Goal: Task Accomplishment & Management: Manage account settings

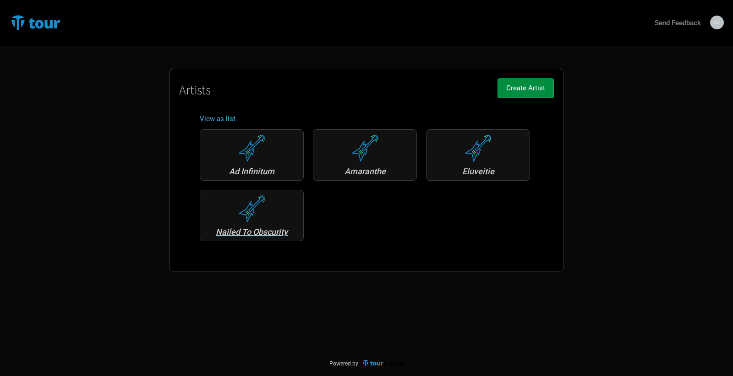
click at [256, 234] on div "Nailed To Obscurity" at bounding box center [252, 232] width 94 height 8
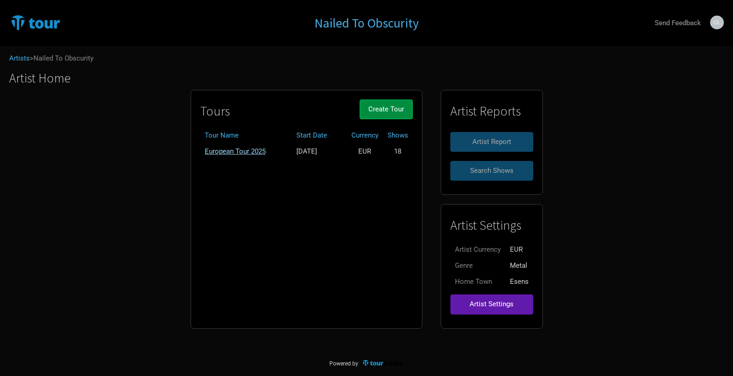
click at [258, 150] on link "European Tour 2025" at bounding box center [235, 151] width 61 height 8
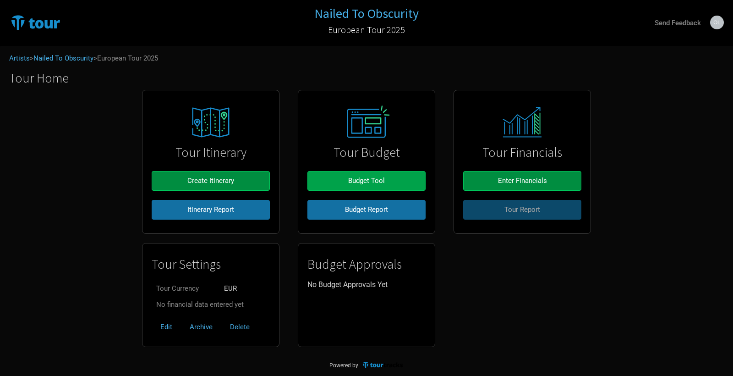
click at [366, 183] on span "Budget Tool" at bounding box center [366, 180] width 37 height 8
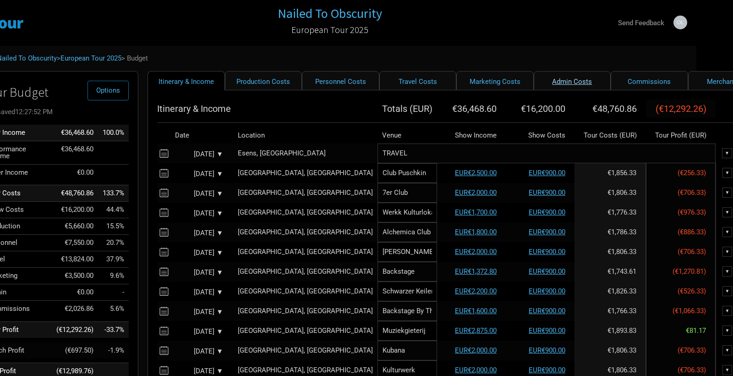
scroll to position [1, 36]
click at [268, 86] on link "Production Costs" at bounding box center [263, 79] width 77 height 19
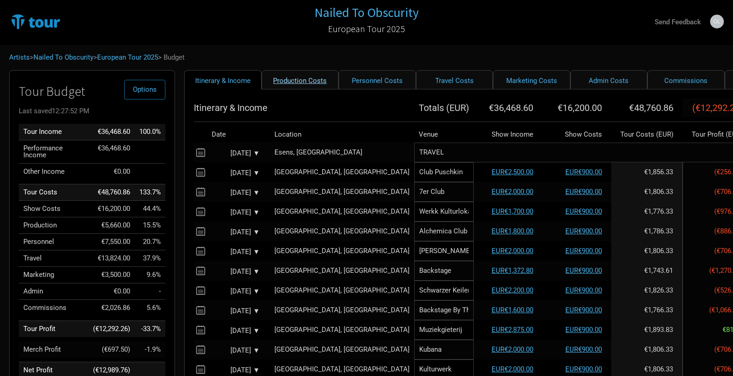
select select "Shows"
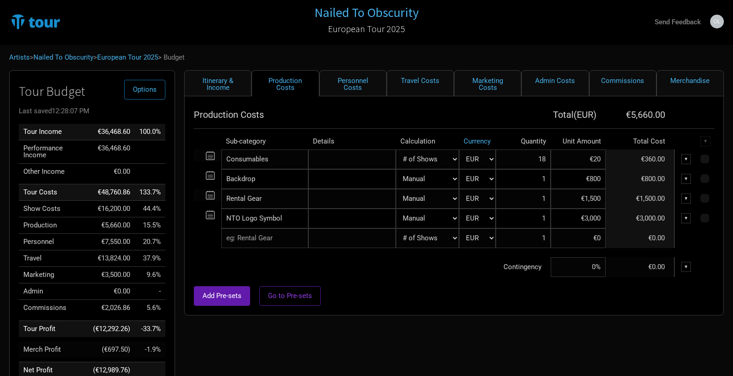
click at [684, 219] on div "▼" at bounding box center [686, 218] width 10 height 10
click at [645, 264] on link "Delete" at bounding box center [658, 264] width 56 height 7
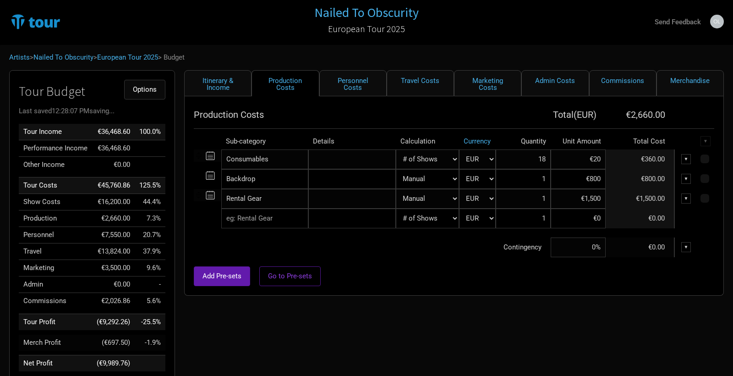
click at [150, 91] on span "Options" at bounding box center [145, 89] width 24 height 8
click at [708, 84] on link "Merchandise" at bounding box center [690, 83] width 67 height 26
select select "Shows"
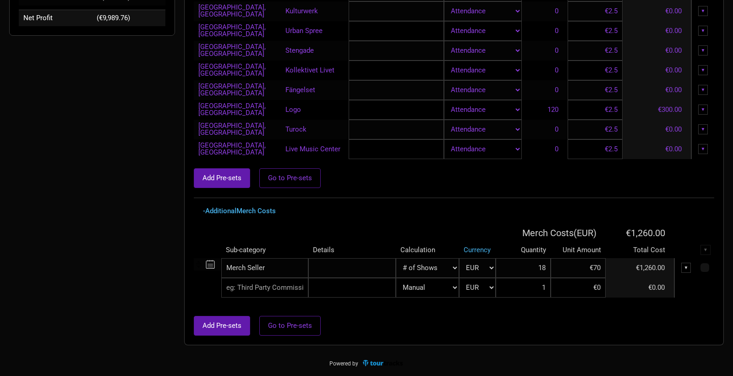
scroll to position [346, 0]
click at [272, 288] on input "text" at bounding box center [264, 288] width 87 height 20
type input "Merch Production"
click at [582, 292] on tr "Merch Production New Subcategory New Subcategory Manual # of Shows # of Show Da…" at bounding box center [454, 288] width 520 height 20
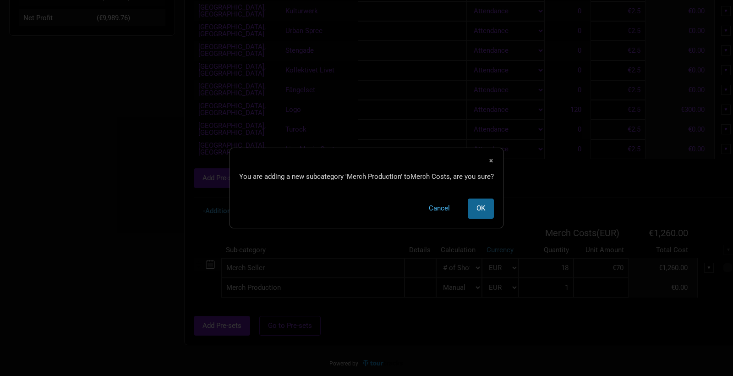
click at [481, 208] on span "OK" at bounding box center [480, 208] width 9 height 8
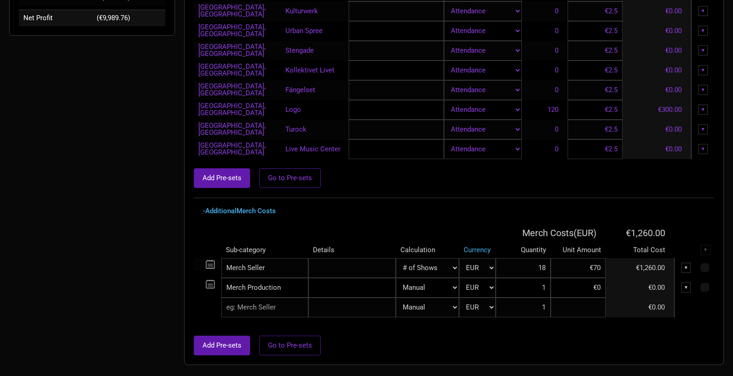
click at [591, 310] on input at bounding box center [578, 307] width 55 height 20
type input "€0"
click at [591, 293] on input at bounding box center [578, 288] width 55 height 20
type input "€900"
click at [572, 339] on div "Add Pre-sets Go to Pre-sets" at bounding box center [454, 345] width 520 height 20
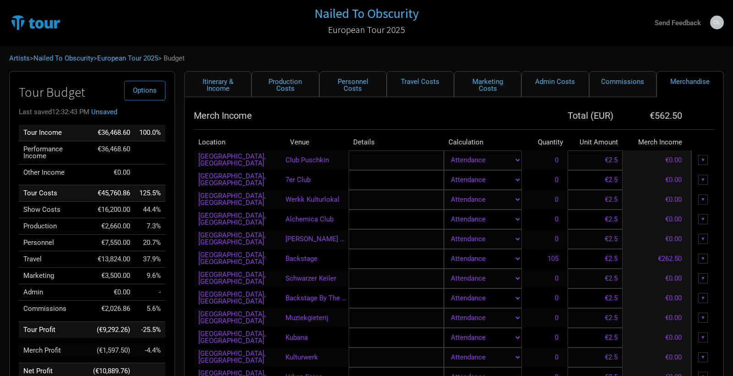
scroll to position [0, 0]
click at [140, 95] on button "Options" at bounding box center [144, 91] width 41 height 20
click at [100, 87] on h1 "Tour Budget" at bounding box center [92, 92] width 147 height 14
click at [158, 55] on link "European Tour 2025" at bounding box center [127, 58] width 61 height 8
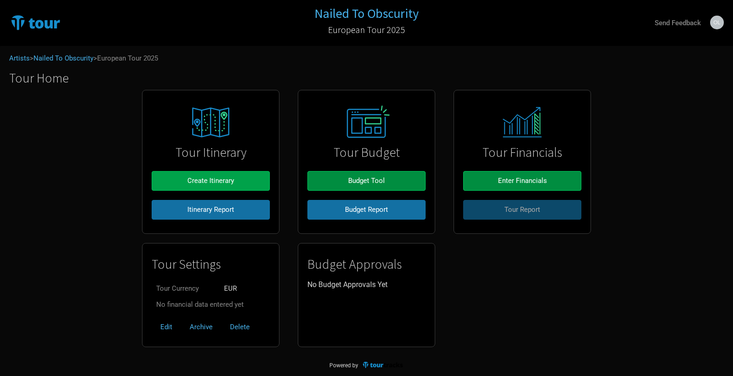
click at [224, 177] on span "Create Itinerary" at bounding box center [210, 180] width 47 height 8
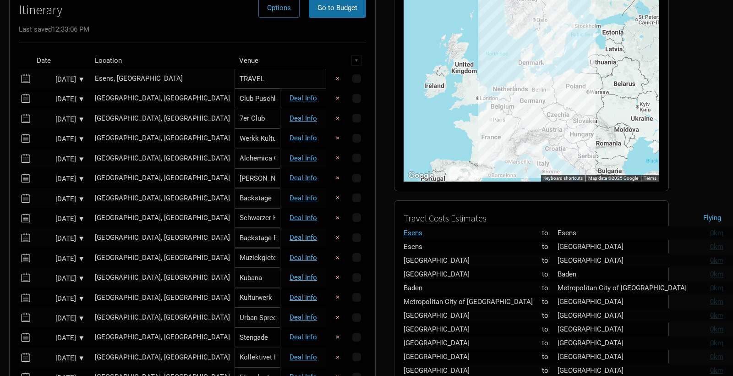
scroll to position [91, 0]
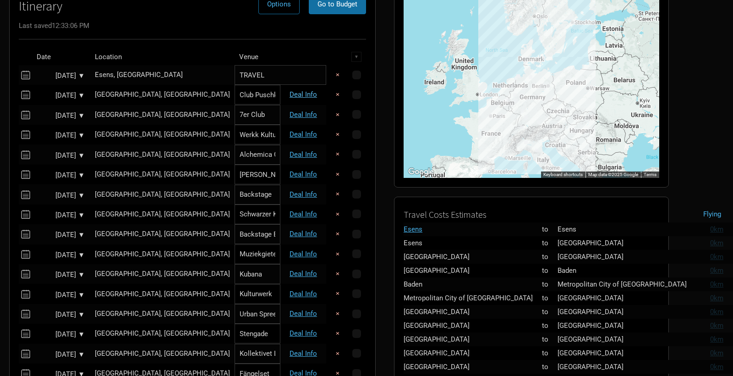
click at [296, 96] on link "Deal Info" at bounding box center [303, 94] width 27 height 8
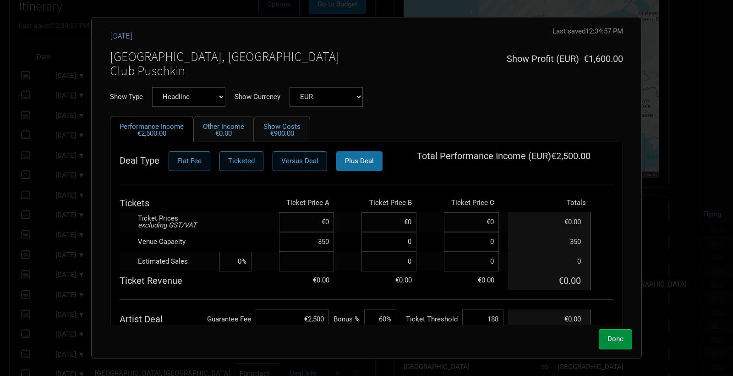
click at [316, 260] on input at bounding box center [306, 262] width 55 height 20
type input "100"
type input "29%"
click at [230, 219] on td at bounding box center [235, 222] width 32 height 20
click at [325, 257] on input "100" at bounding box center [306, 262] width 55 height 20
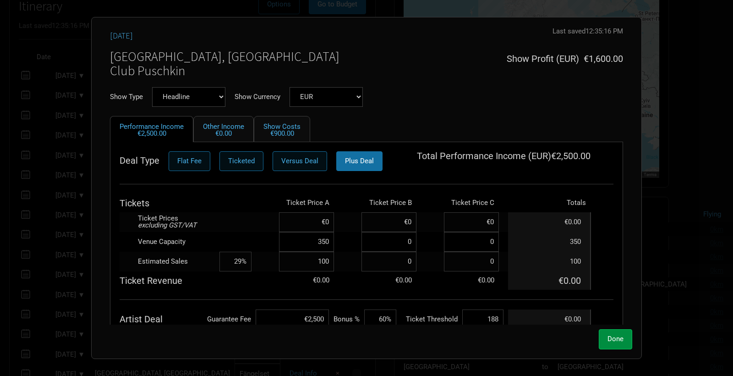
click at [325, 257] on input "100" at bounding box center [306, 262] width 55 height 20
type input "80"
type input "23%"
type input "80"
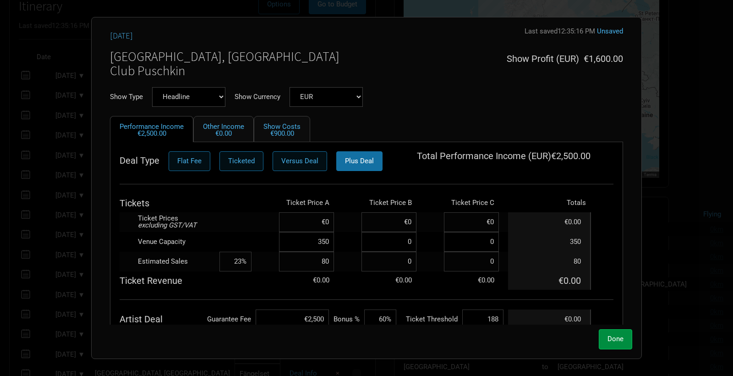
click at [237, 225] on td at bounding box center [235, 222] width 32 height 20
click at [612, 334] on button "Done" at bounding box center [615, 339] width 33 height 20
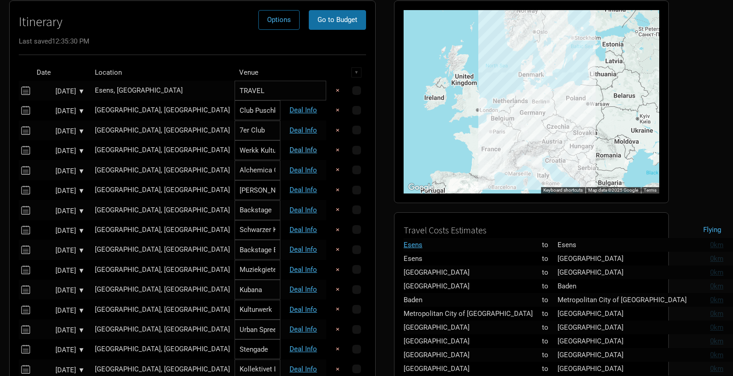
scroll to position [77, 0]
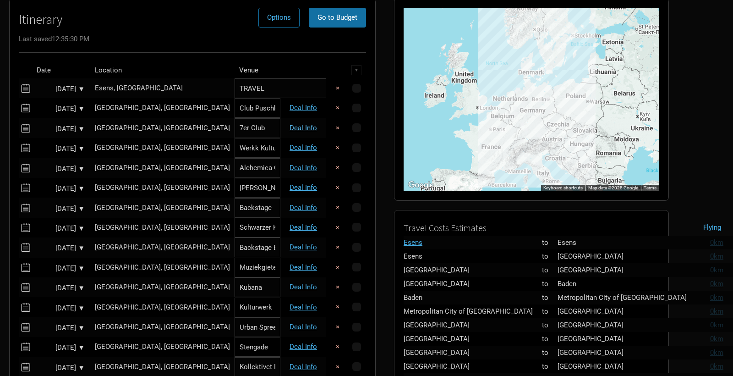
click at [300, 127] on link "Deal Info" at bounding box center [303, 128] width 27 height 8
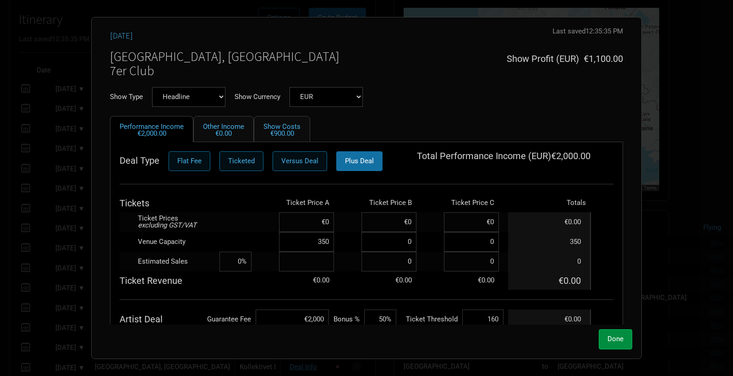
click at [299, 264] on input at bounding box center [306, 262] width 55 height 20
type input "100"
type input "29%"
type input "100"
click at [228, 200] on th at bounding box center [235, 203] width 32 height 18
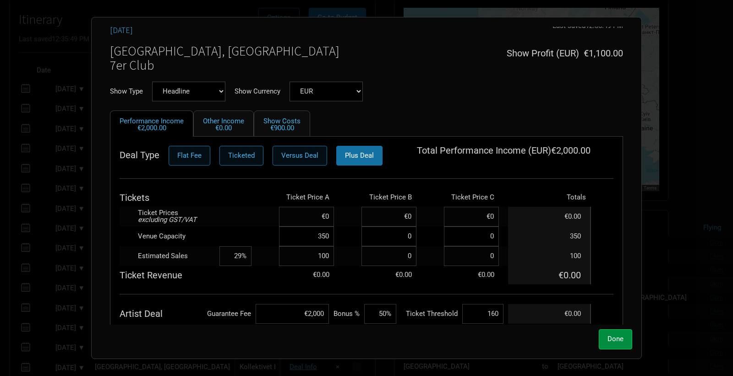
scroll to position [1, 0]
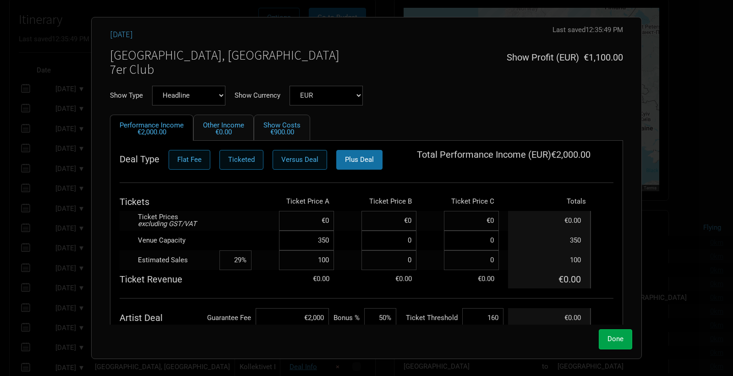
click at [623, 335] on span "Done" at bounding box center [616, 338] width 16 height 8
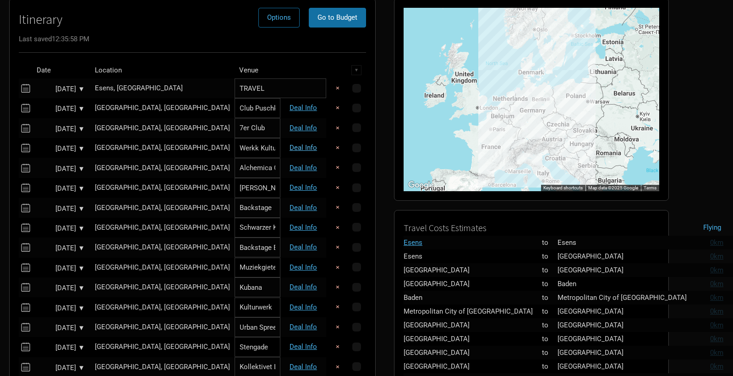
click at [290, 146] on link "Deal Info" at bounding box center [303, 147] width 27 height 8
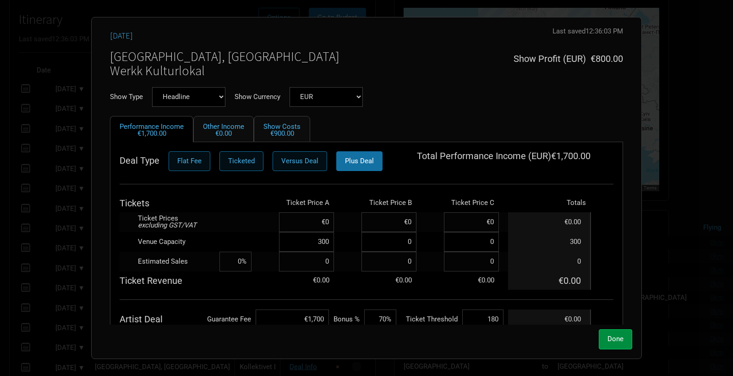
click at [311, 271] on td "€0.00" at bounding box center [306, 280] width 55 height 18
click at [312, 268] on input at bounding box center [306, 262] width 55 height 20
type input "50"
type input "17%"
type input "50"
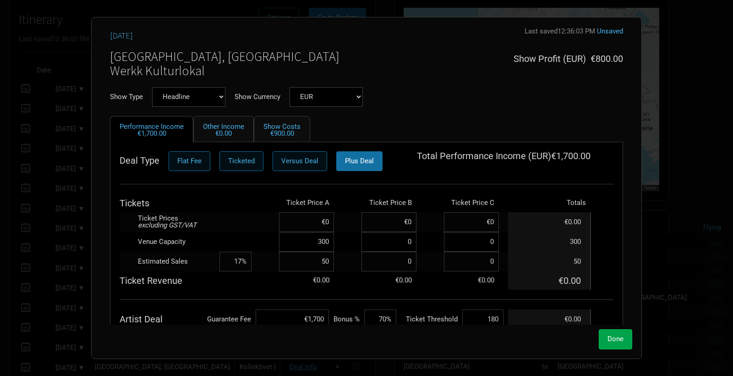
click at [603, 336] on button "Done" at bounding box center [615, 339] width 33 height 20
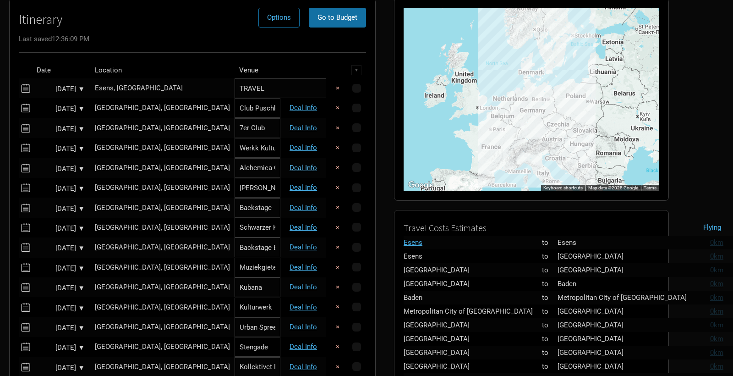
click at [301, 168] on link "Deal Info" at bounding box center [303, 168] width 27 height 8
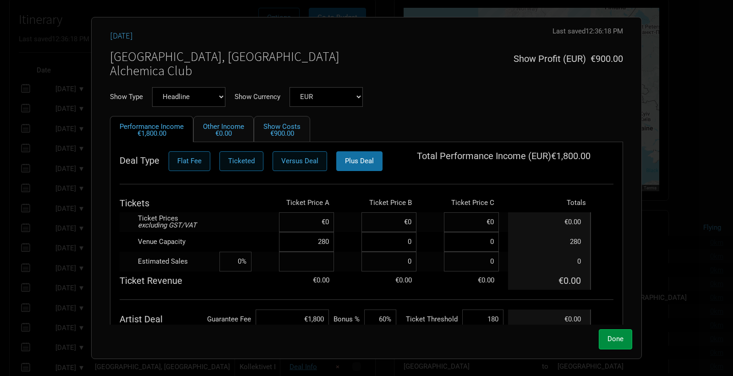
click at [301, 261] on input at bounding box center [306, 262] width 55 height 20
type input "100"
type input "36%"
type input "100"
click at [262, 254] on td at bounding box center [265, 262] width 27 height 20
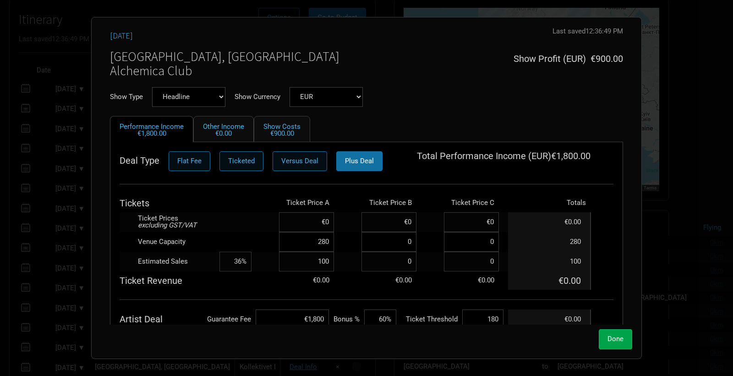
click at [609, 337] on span "Done" at bounding box center [616, 338] width 16 height 8
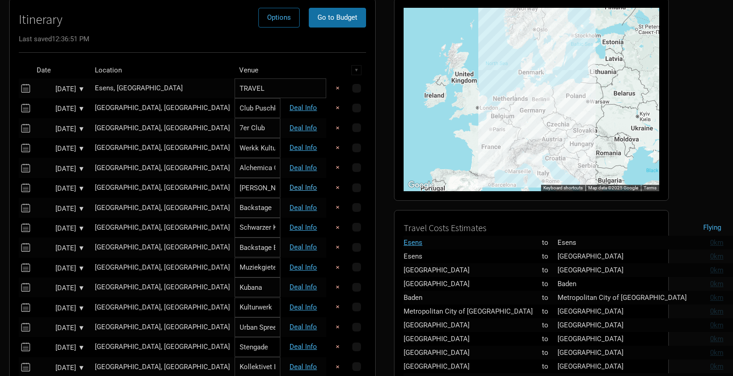
click at [300, 187] on link "Deal Info" at bounding box center [303, 187] width 27 height 8
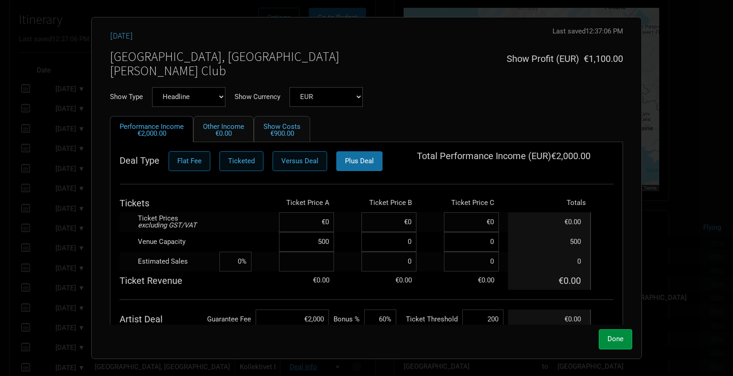
click at [312, 263] on input at bounding box center [306, 262] width 55 height 20
type input "50"
type input "10%"
type input "50"
click at [613, 333] on button "Done" at bounding box center [615, 339] width 33 height 20
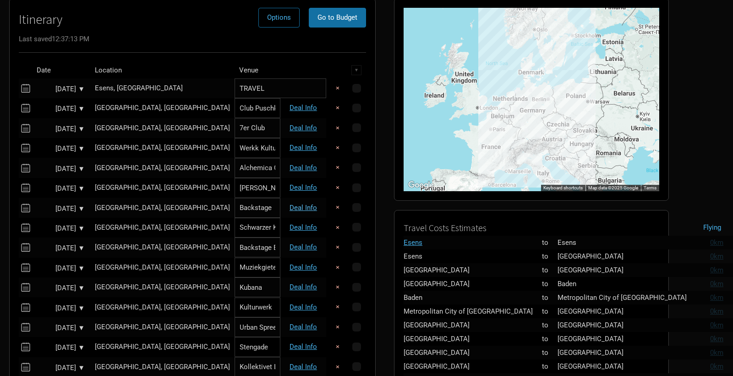
click at [304, 206] on link "Deal Info" at bounding box center [303, 207] width 27 height 8
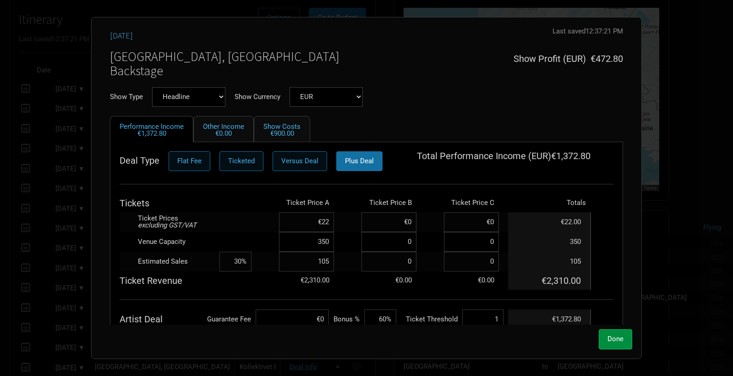
click at [299, 260] on input "105" at bounding box center [306, 262] width 55 height 20
type input "120"
type input "34%"
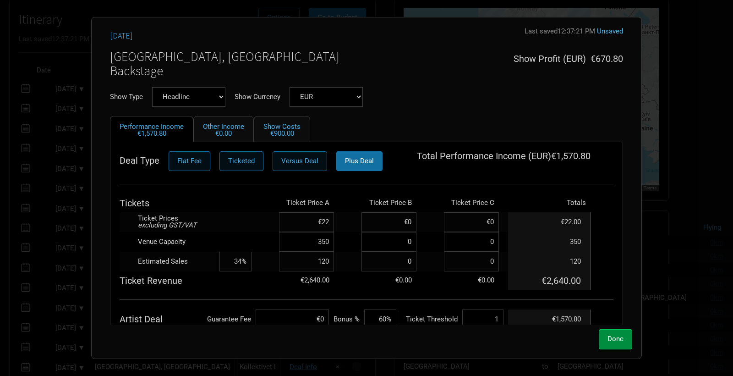
type input "120"
click at [231, 217] on td at bounding box center [235, 222] width 32 height 20
click at [630, 336] on button "Done" at bounding box center [615, 339] width 33 height 20
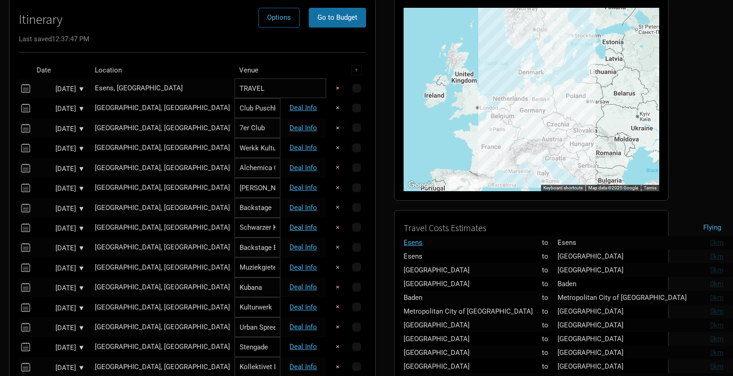
click at [303, 225] on link "Deal Info" at bounding box center [303, 227] width 27 height 8
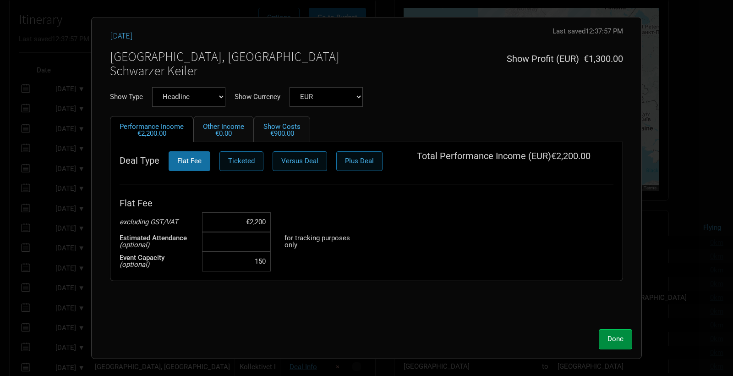
click at [257, 247] on input at bounding box center [236, 242] width 69 height 20
type input "100"
click at [300, 301] on div "[DATE] Last saved 12:37:57 PM Unsaved [GEOGRAPHIC_DATA], [GEOGRAPHIC_DATA] Schw…" at bounding box center [366, 176] width 531 height 298
click at [612, 342] on span "Done" at bounding box center [616, 338] width 16 height 8
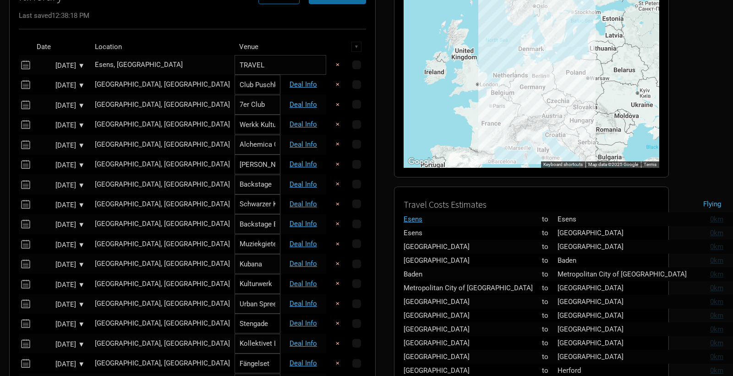
scroll to position [103, 0]
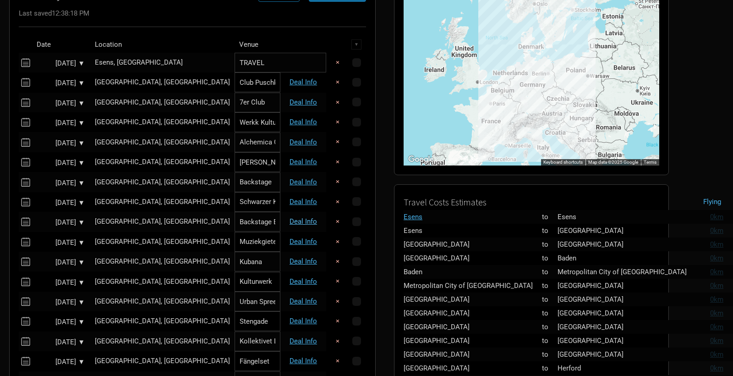
click at [293, 219] on link "Deal Info" at bounding box center [303, 221] width 27 height 8
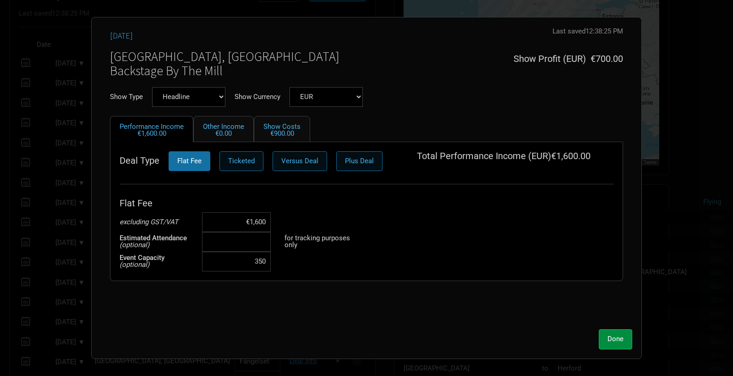
click at [251, 239] on input at bounding box center [236, 242] width 69 height 20
type input "80"
click at [322, 316] on div "[DATE] Last saved 12:38:25 PM Unsaved [GEOGRAPHIC_DATA], [GEOGRAPHIC_DATA] Back…" at bounding box center [366, 176] width 531 height 298
click at [610, 334] on button "Done" at bounding box center [615, 339] width 33 height 20
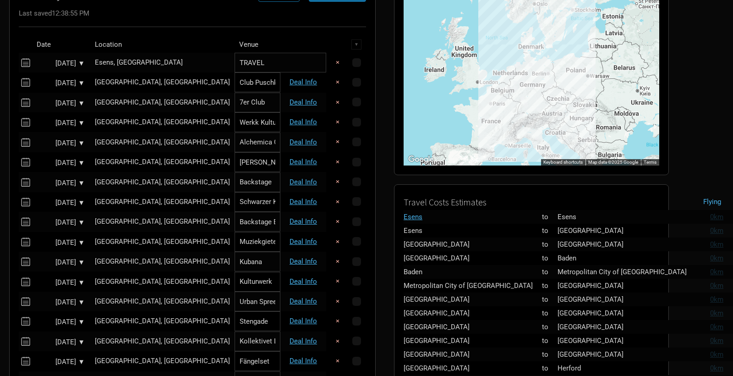
click at [308, 243] on td "Deal Info" at bounding box center [303, 242] width 46 height 20
click at [310, 240] on link "Deal Info" at bounding box center [303, 241] width 27 height 8
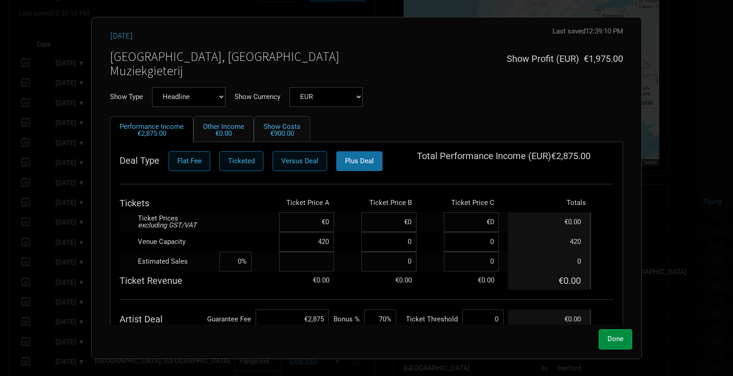
click at [310, 259] on input at bounding box center [306, 262] width 55 height 20
type input "100"
type input "24%"
type input "100"
click at [223, 206] on th at bounding box center [235, 203] width 32 height 18
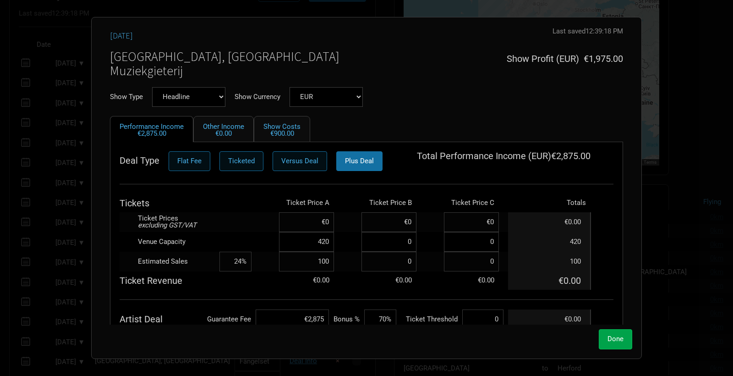
click at [621, 341] on span "Done" at bounding box center [616, 338] width 16 height 8
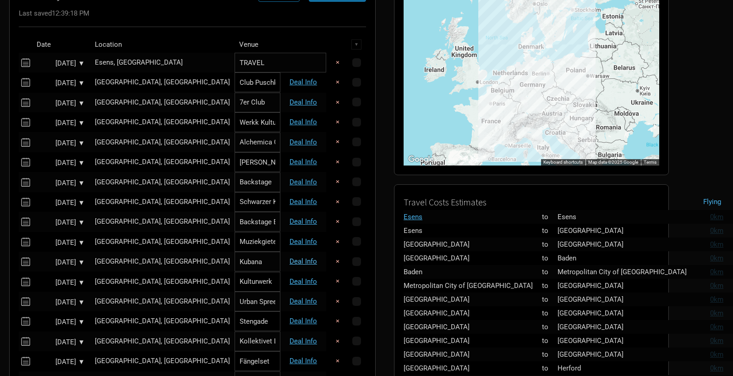
click at [307, 257] on link "Deal Info" at bounding box center [303, 261] width 27 height 8
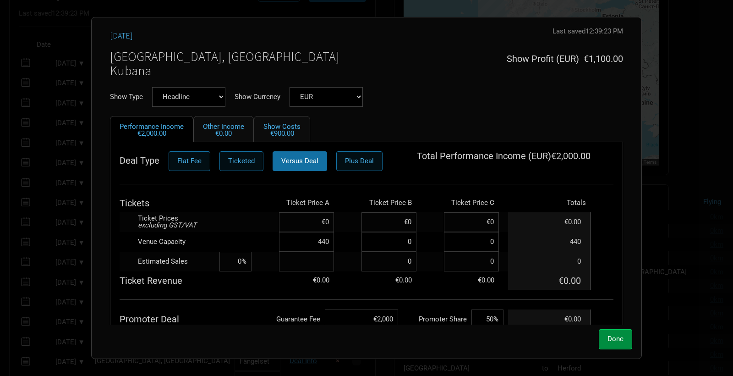
click at [320, 262] on input at bounding box center [306, 262] width 55 height 20
type input "100"
type input "23%"
type input "100"
click at [253, 300] on div "Deal Type Flat Fee Ticketed Versus Deal Plus Deal Total Performance Income ( EU…" at bounding box center [367, 277] width 494 height 252
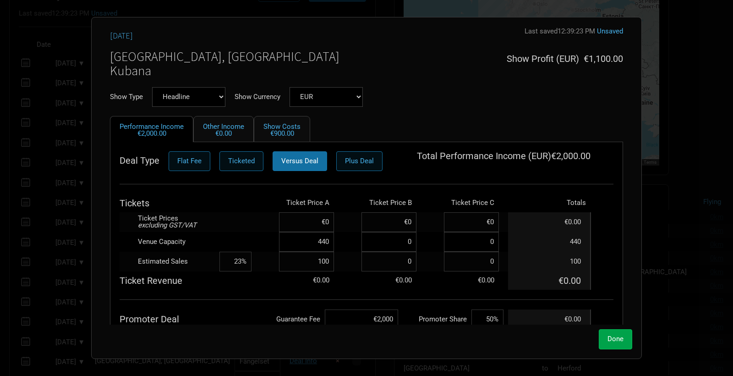
click at [618, 340] on span "Done" at bounding box center [616, 338] width 16 height 8
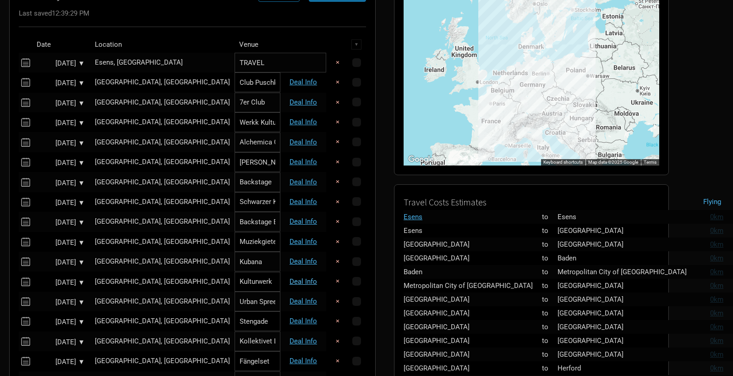
click at [297, 279] on link "Deal Info" at bounding box center [303, 281] width 27 height 8
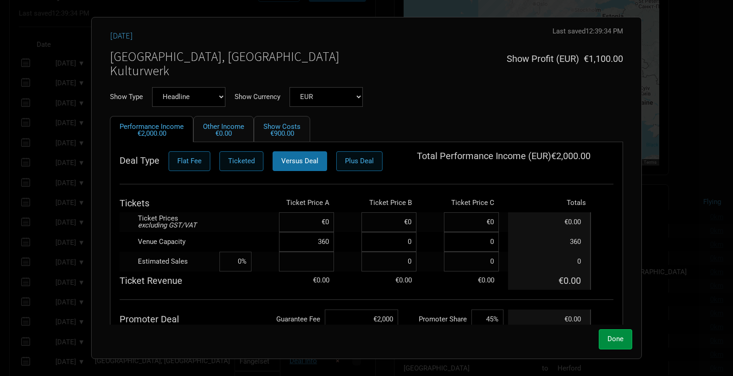
click at [308, 260] on input at bounding box center [306, 262] width 55 height 20
type input "60"
type input "17%"
type input "60"
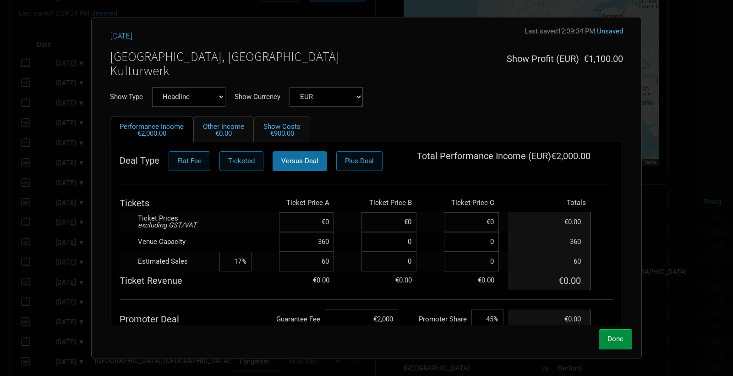
drag, startPoint x: 229, startPoint y: 325, endPoint x: 233, endPoint y: 326, distance: 4.8
click at [229, 325] on div "Done" at bounding box center [366, 336] width 531 height 24
click at [620, 338] on span "Done" at bounding box center [616, 338] width 16 height 8
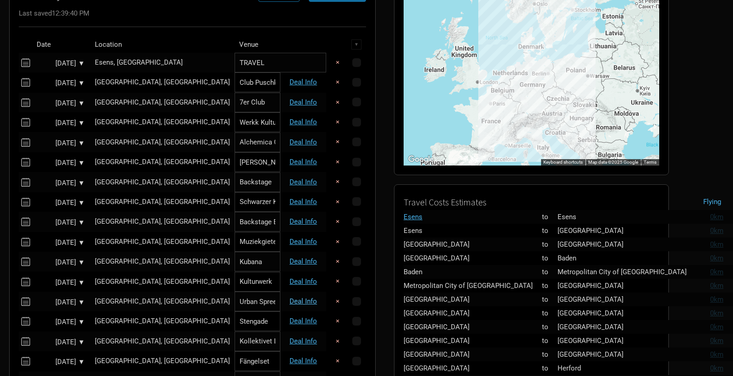
click at [303, 297] on link "Deal Info" at bounding box center [303, 301] width 27 height 8
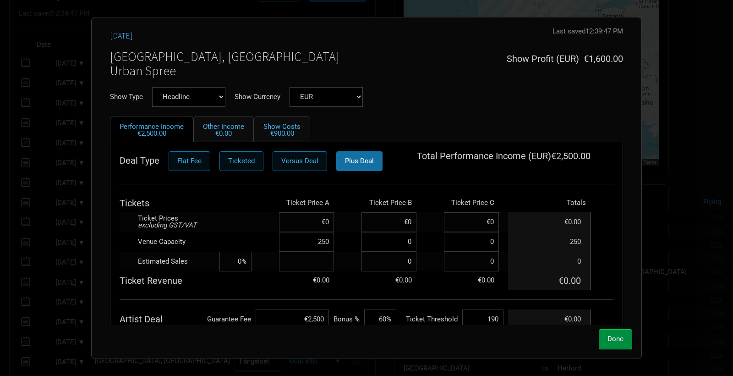
click at [301, 263] on input at bounding box center [306, 262] width 55 height 20
type input "80"
type input "32%"
type input "80"
click at [231, 224] on td at bounding box center [235, 222] width 32 height 20
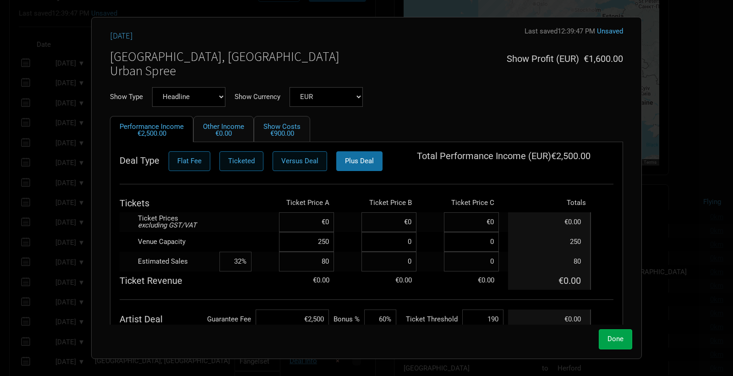
click at [606, 340] on button "Done" at bounding box center [615, 339] width 33 height 20
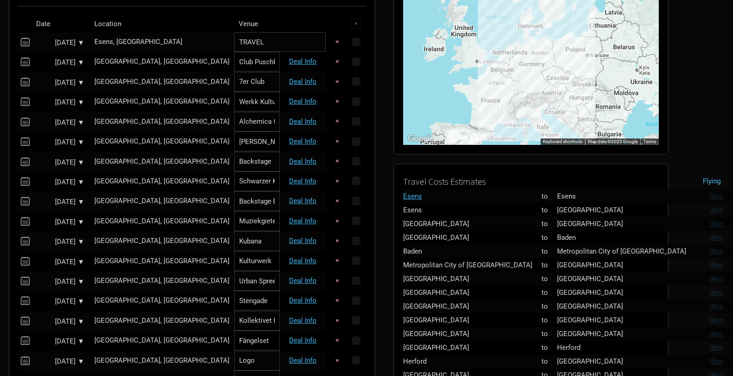
scroll to position [124, 0]
click at [298, 297] on link "Deal Info" at bounding box center [303, 300] width 27 height 8
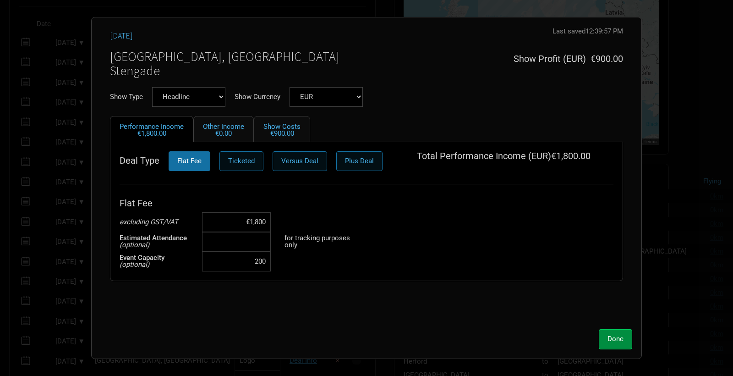
click at [253, 250] on input at bounding box center [236, 242] width 69 height 20
type input "80"
click at [485, 336] on div "Done" at bounding box center [366, 339] width 531 height 20
click at [613, 338] on span "Done" at bounding box center [616, 338] width 16 height 8
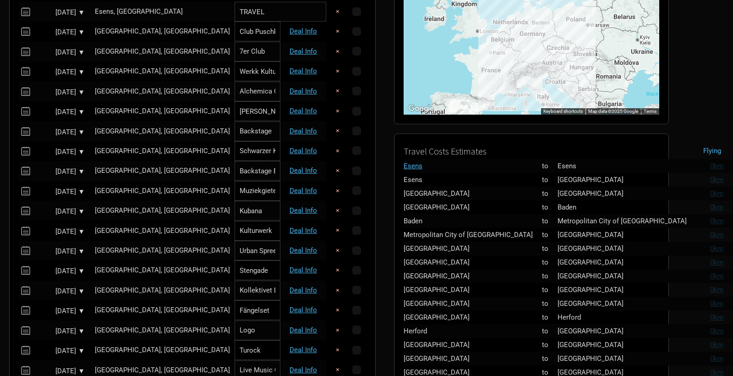
scroll to position [155, 0]
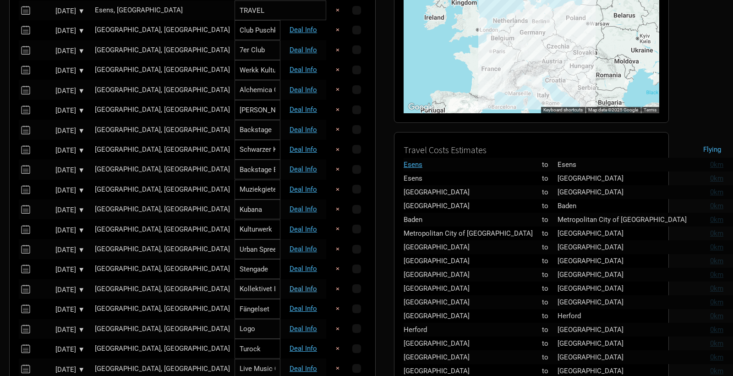
click at [301, 285] on link "Deal Info" at bounding box center [303, 289] width 27 height 8
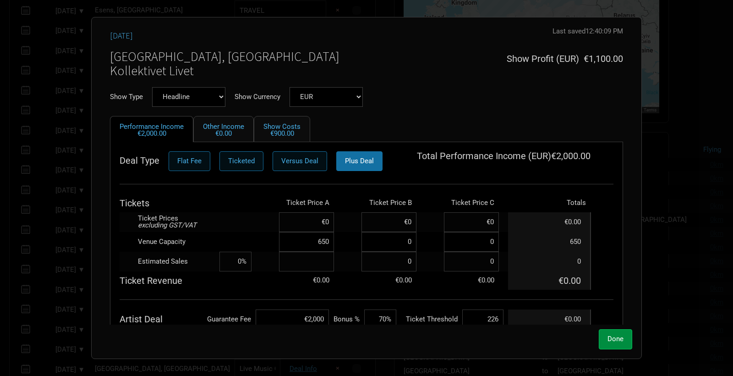
click at [320, 265] on input at bounding box center [306, 262] width 55 height 20
type input "801"
type input "123%"
type input "80"
type input "12%"
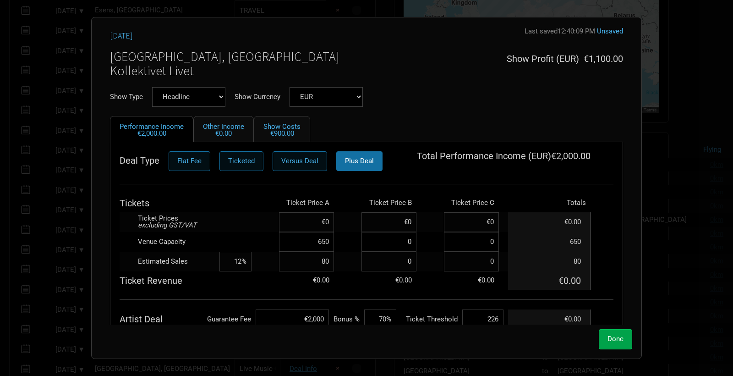
type input "80"
click at [611, 337] on span "Done" at bounding box center [616, 338] width 16 height 8
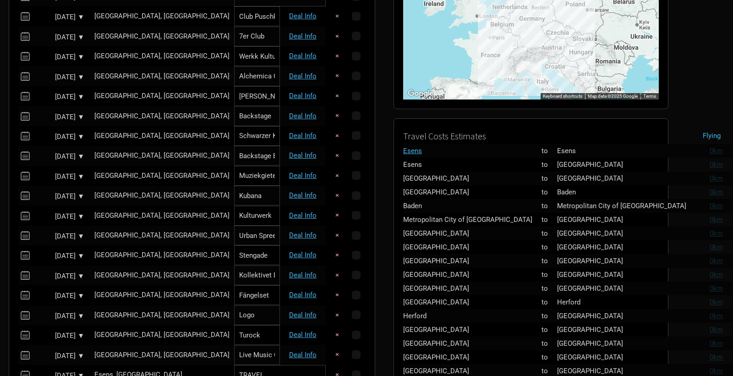
scroll to position [169, 0]
click at [302, 293] on link "Deal Info" at bounding box center [303, 294] width 27 height 8
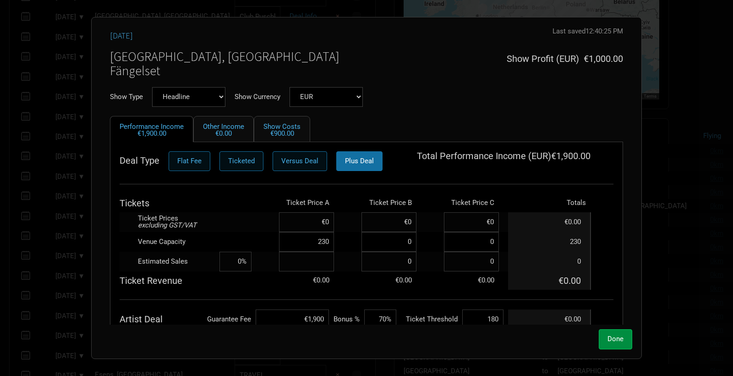
click at [318, 264] on input at bounding box center [306, 262] width 55 height 20
type input "80"
type input "35%"
type input "80"
click at [608, 337] on span "Done" at bounding box center [616, 338] width 16 height 8
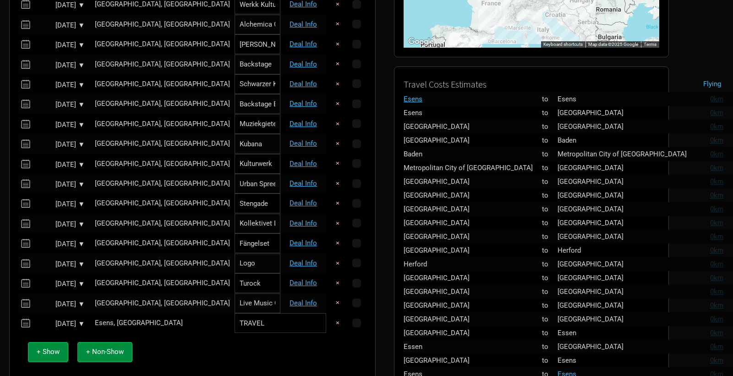
scroll to position [223, 0]
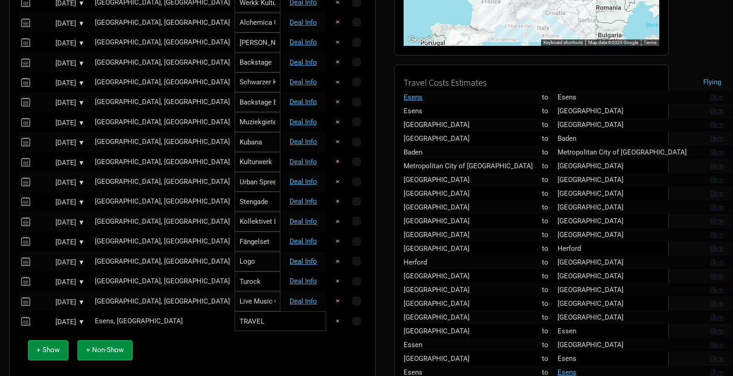
click at [292, 257] on link "Deal Info" at bounding box center [303, 261] width 27 height 8
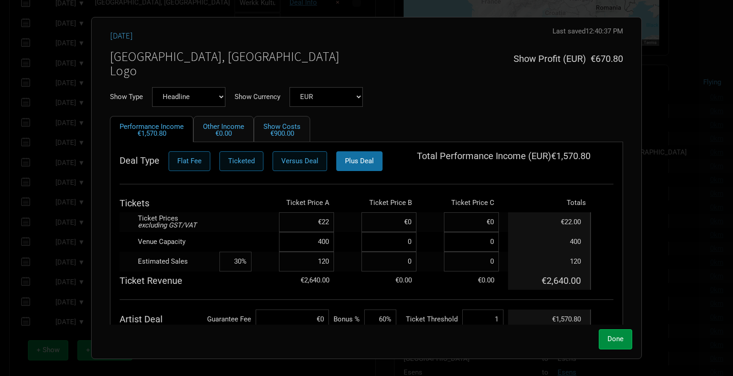
click at [309, 263] on input "120" at bounding box center [306, 262] width 55 height 20
type input "100"
type input "25%"
type input "100"
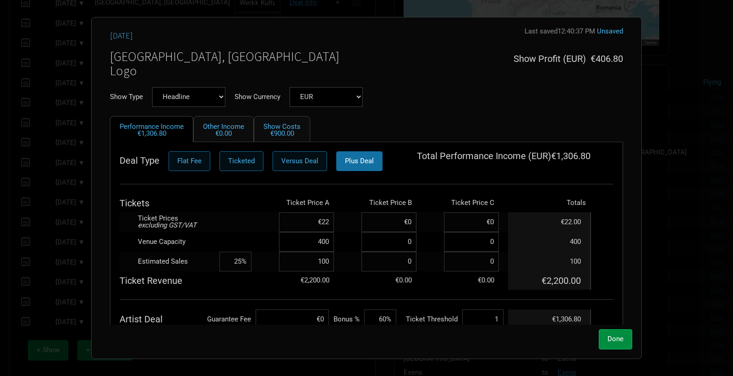
click at [230, 227] on td at bounding box center [235, 222] width 32 height 20
click at [613, 334] on button "Done" at bounding box center [615, 339] width 33 height 20
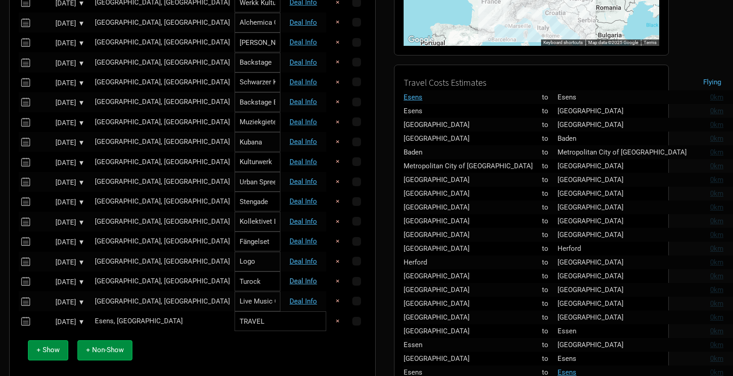
click at [296, 281] on link "Deal Info" at bounding box center [303, 281] width 27 height 8
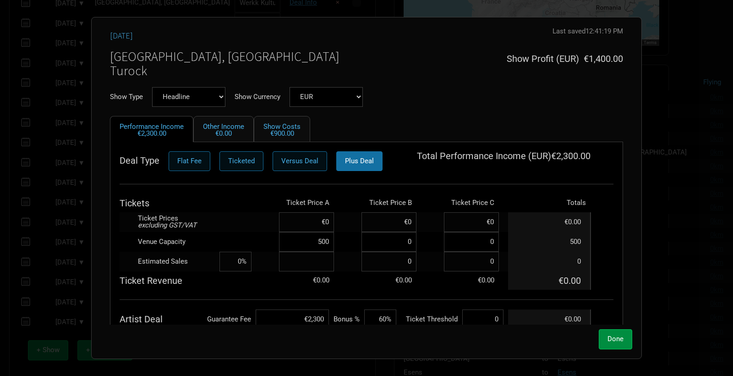
click at [312, 257] on input at bounding box center [306, 262] width 55 height 20
type input "100"
type input "20%"
type input "100"
click at [622, 335] on span "Done" at bounding box center [616, 338] width 16 height 8
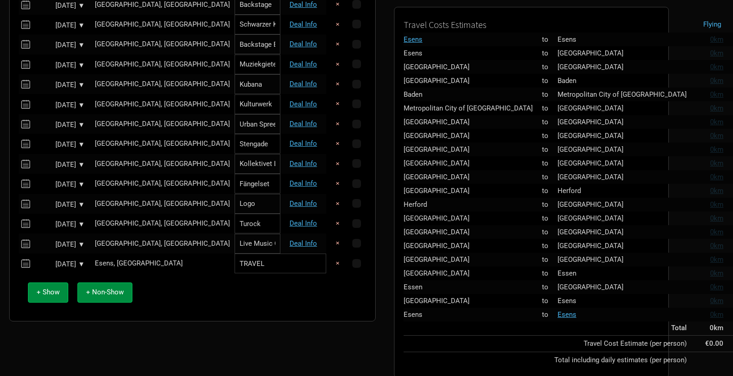
scroll to position [282, 0]
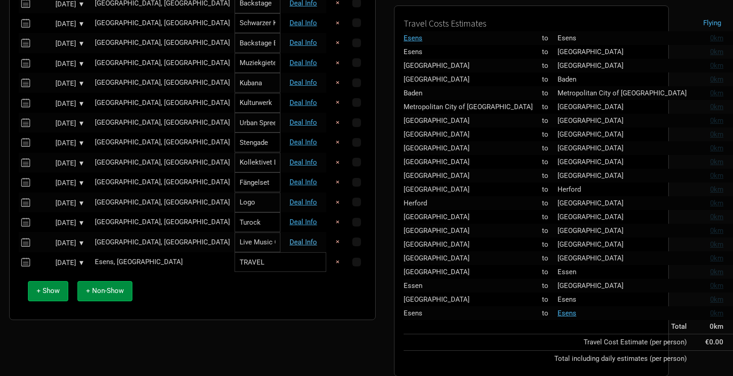
click at [297, 238] on link "Deal Info" at bounding box center [303, 242] width 27 height 8
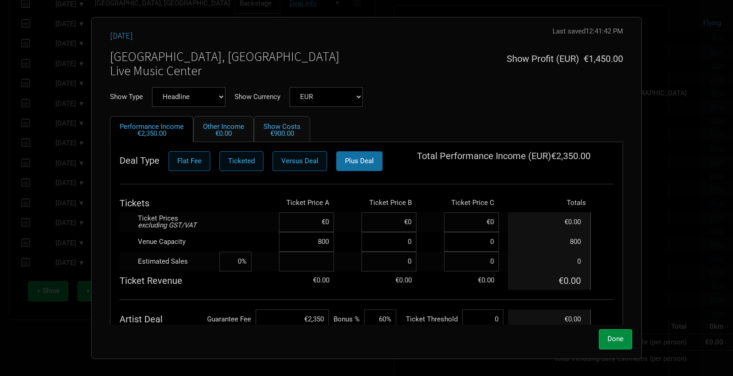
click at [305, 262] on input at bounding box center [306, 262] width 55 height 20
type input "300"
type input "38%"
type input "300"
click at [227, 213] on td at bounding box center [235, 222] width 32 height 20
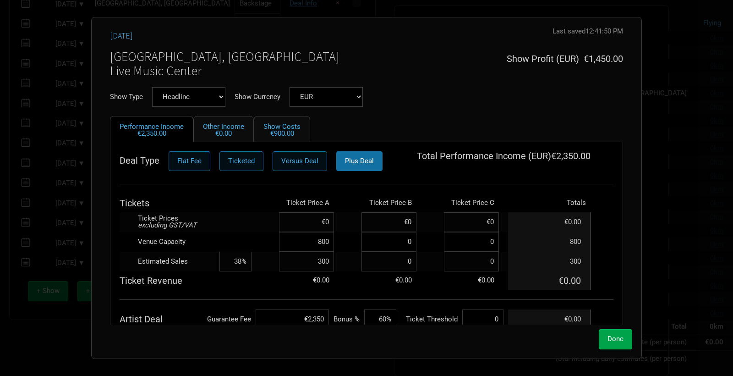
click at [617, 336] on span "Done" at bounding box center [616, 338] width 16 height 8
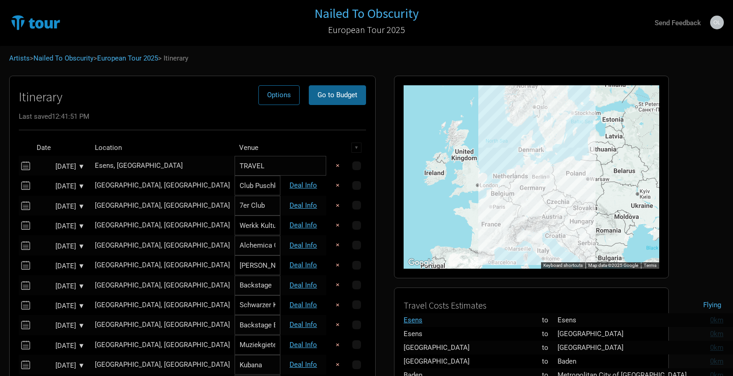
click at [353, 93] on span "Go to Budget" at bounding box center [338, 95] width 40 height 8
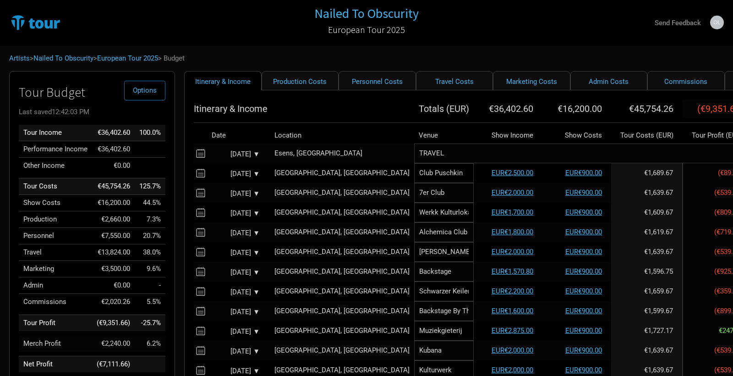
click at [124, 57] on link "European Tour 2025" at bounding box center [127, 58] width 61 height 8
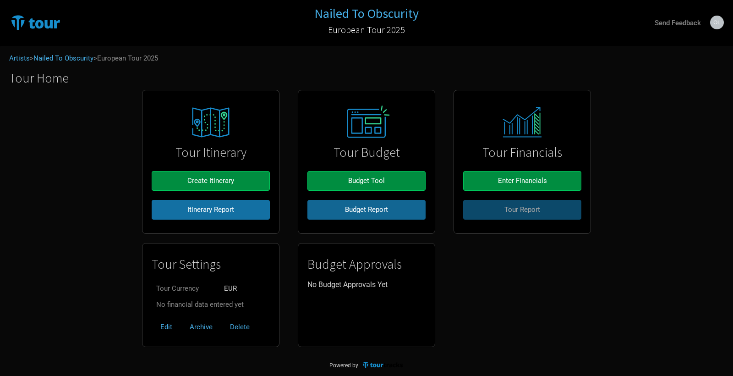
click at [359, 211] on span "Budget Report" at bounding box center [366, 209] width 43 height 8
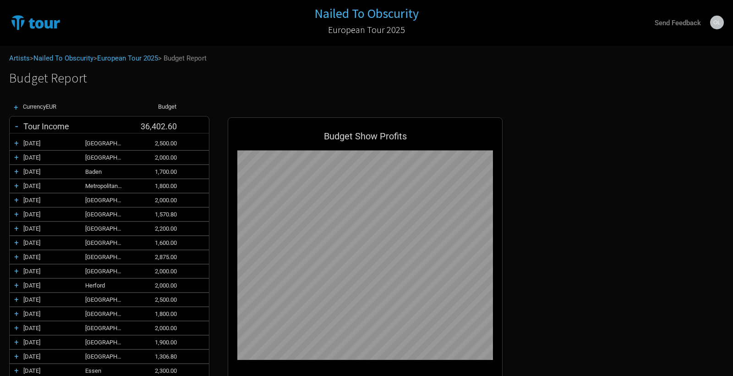
click at [16, 106] on div "+" at bounding box center [16, 108] width 14 height 8
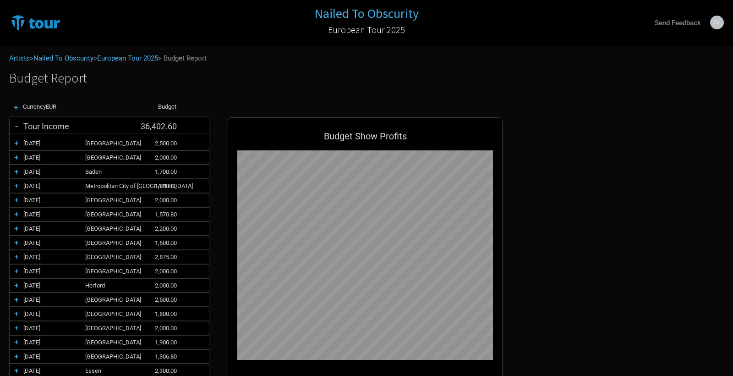
scroll to position [537, 293]
click at [16, 107] on div "+" at bounding box center [16, 108] width 14 height 8
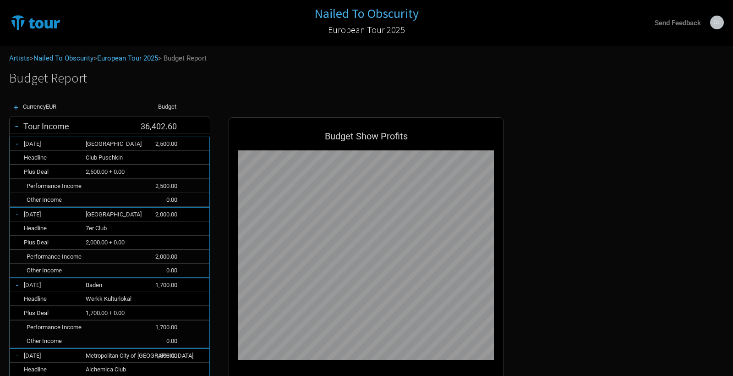
scroll to position [0, 0]
